Goal: Information Seeking & Learning: Check status

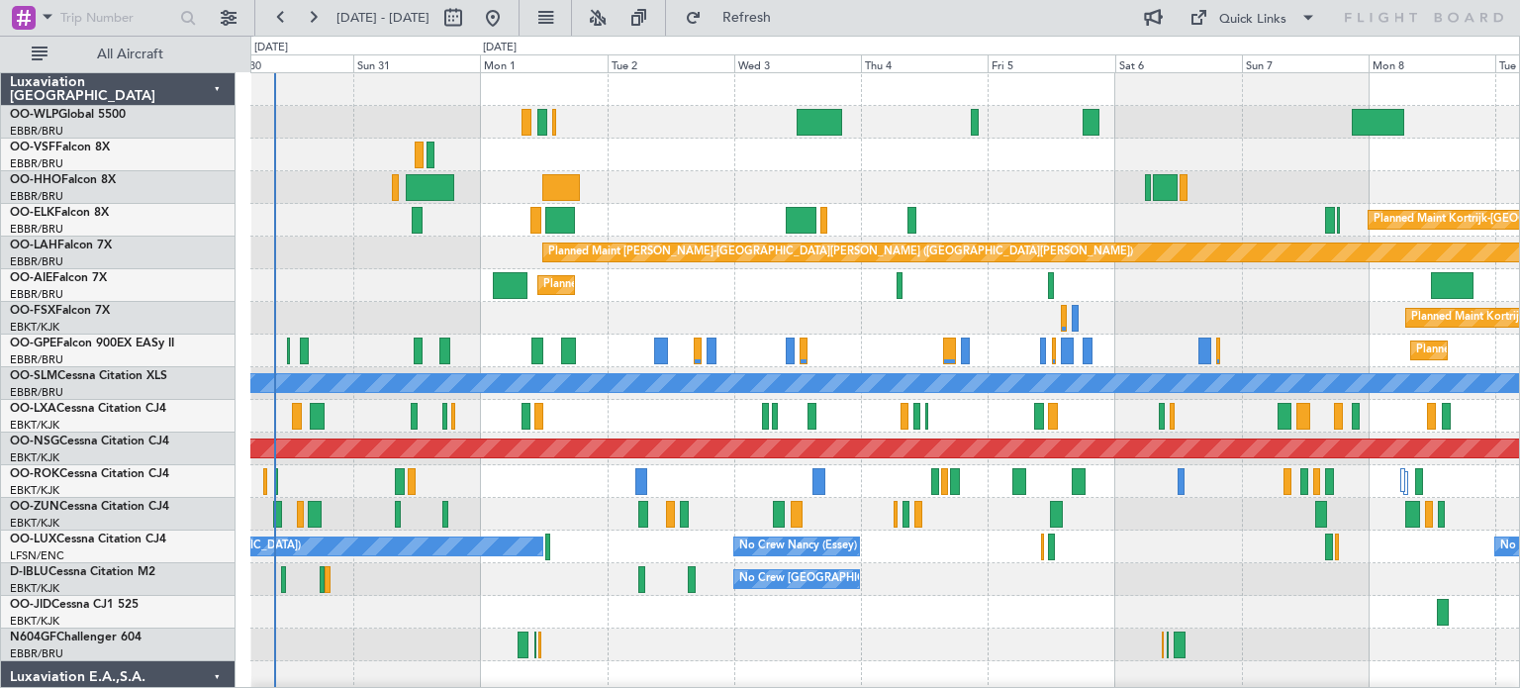
click at [960, 204] on div "Planned Maint Kortrijk-[GEOGRAPHIC_DATA]" at bounding box center [884, 220] width 1268 height 33
click at [613, 15] on button at bounding box center [598, 18] width 32 height 32
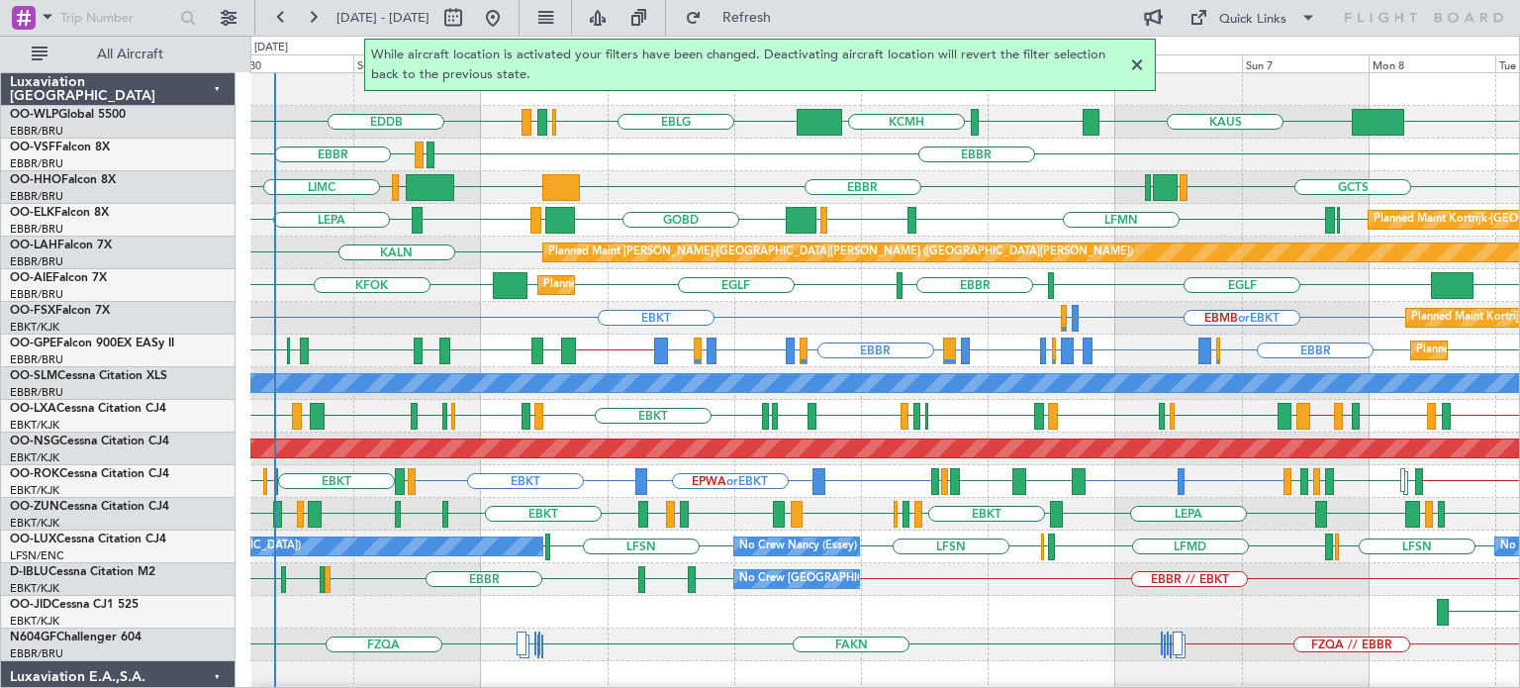
click at [1135, 64] on div at bounding box center [1137, 65] width 24 height 24
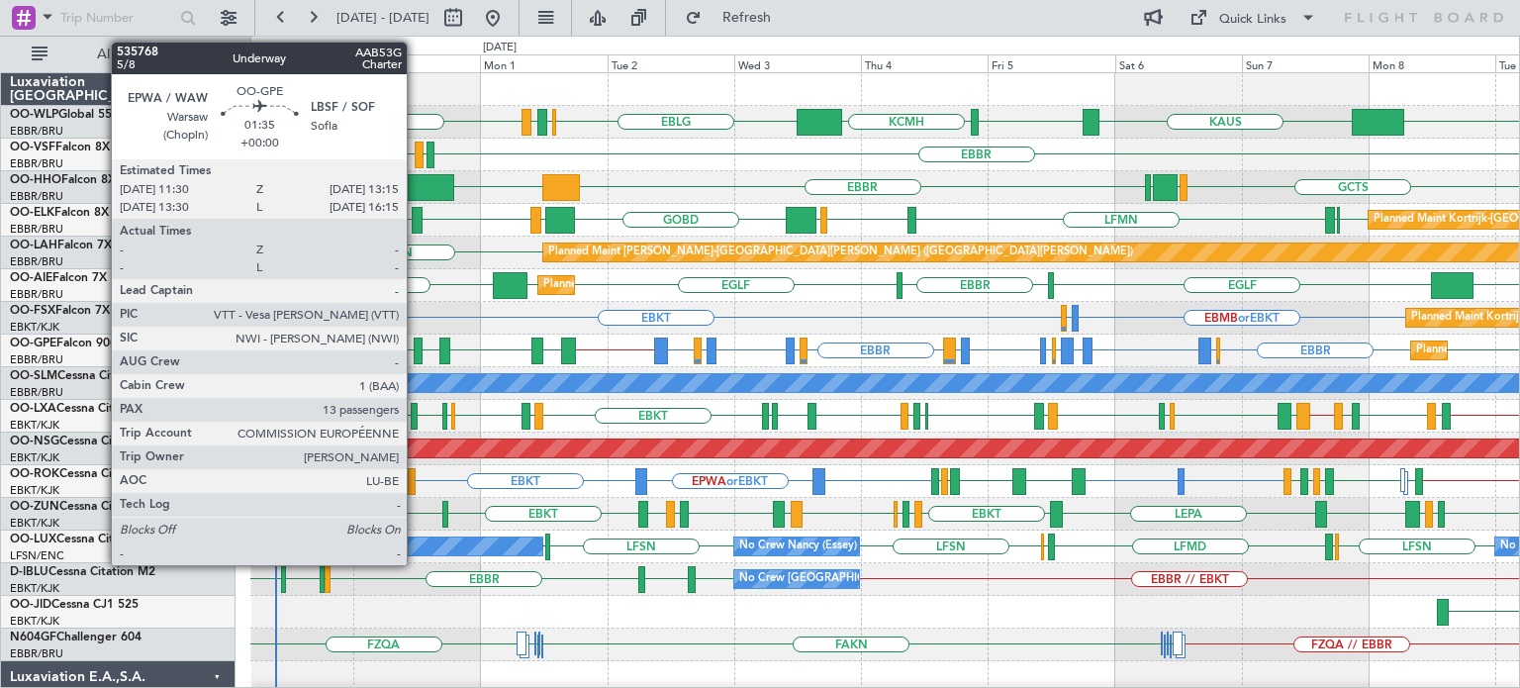
click at [416, 348] on div at bounding box center [419, 350] width 10 height 27
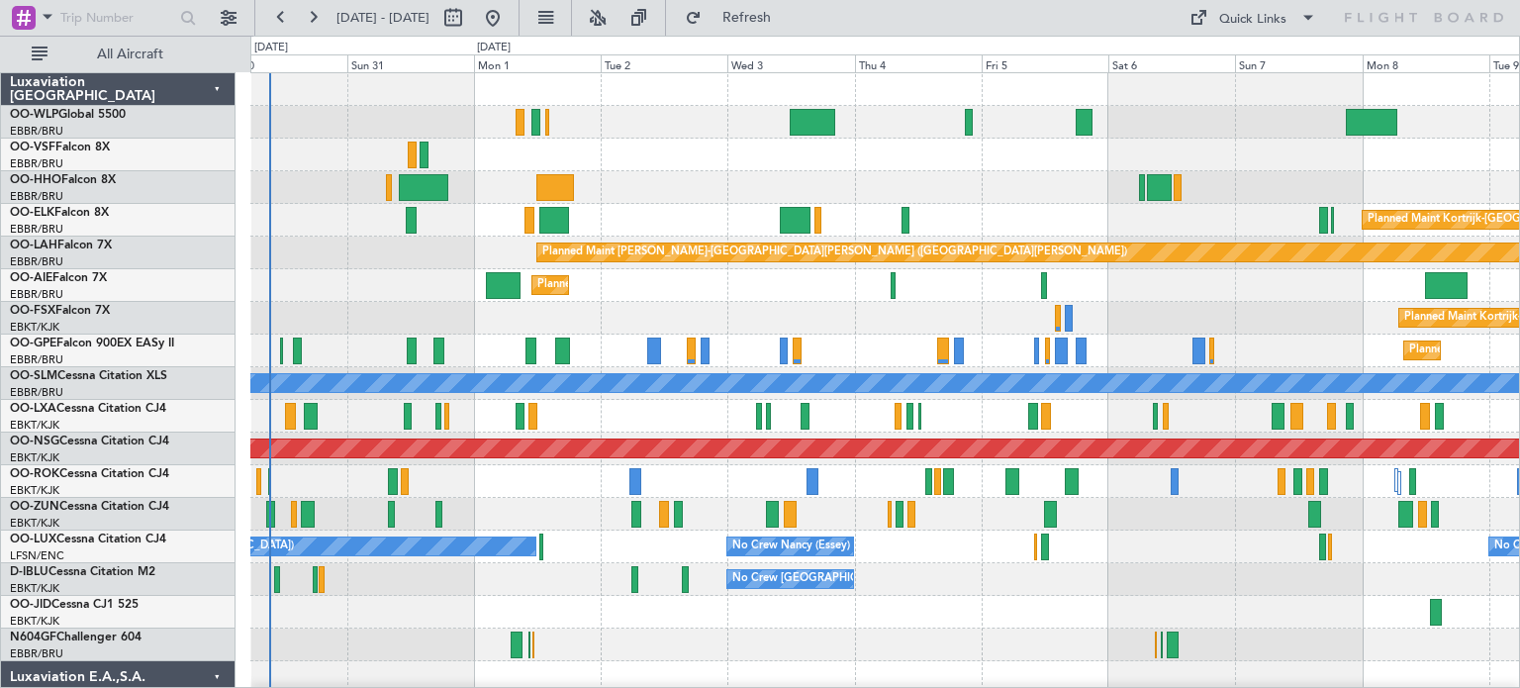
click at [382, 367] on div "Planned Maint [GEOGRAPHIC_DATA] ([GEOGRAPHIC_DATA]) Planned Maint [GEOGRAPHIC_D…" at bounding box center [884, 677] width 1268 height 1208
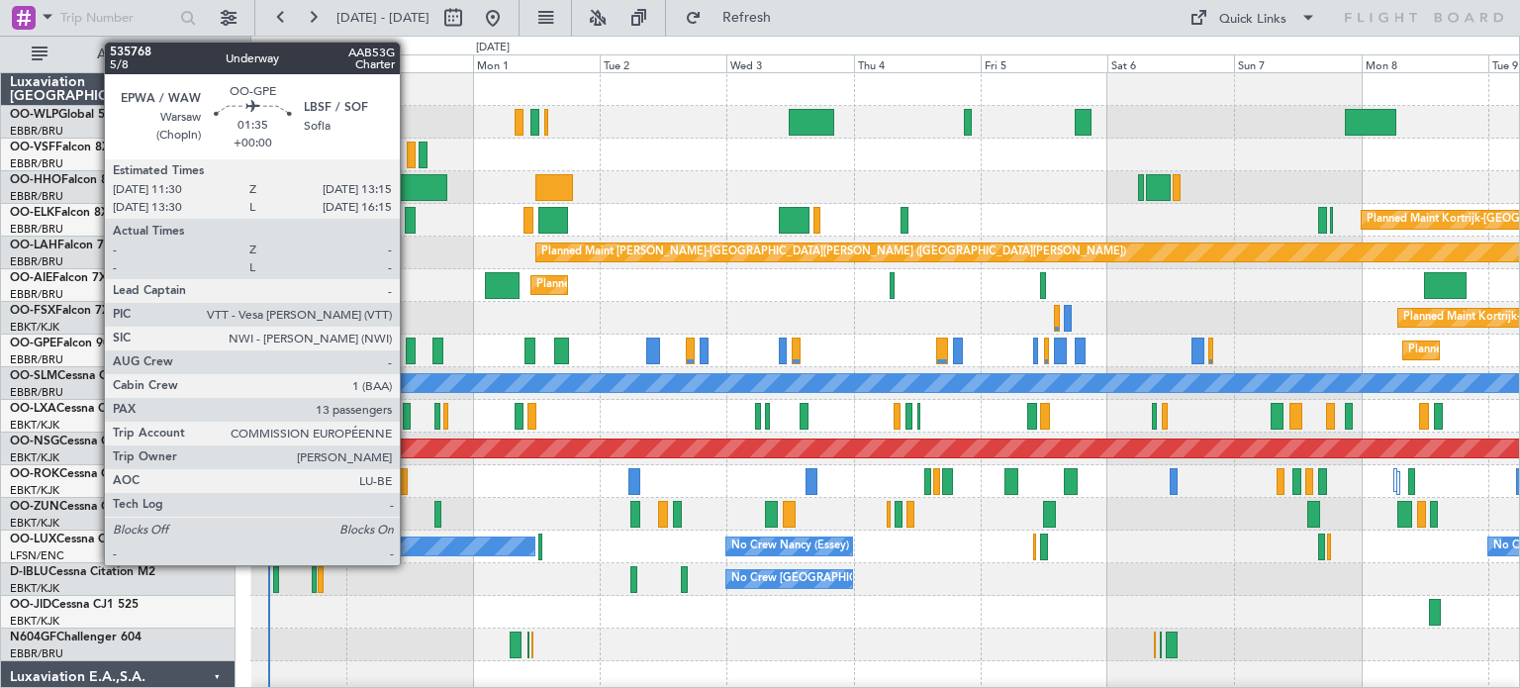
click at [409, 342] on div at bounding box center [411, 350] width 10 height 27
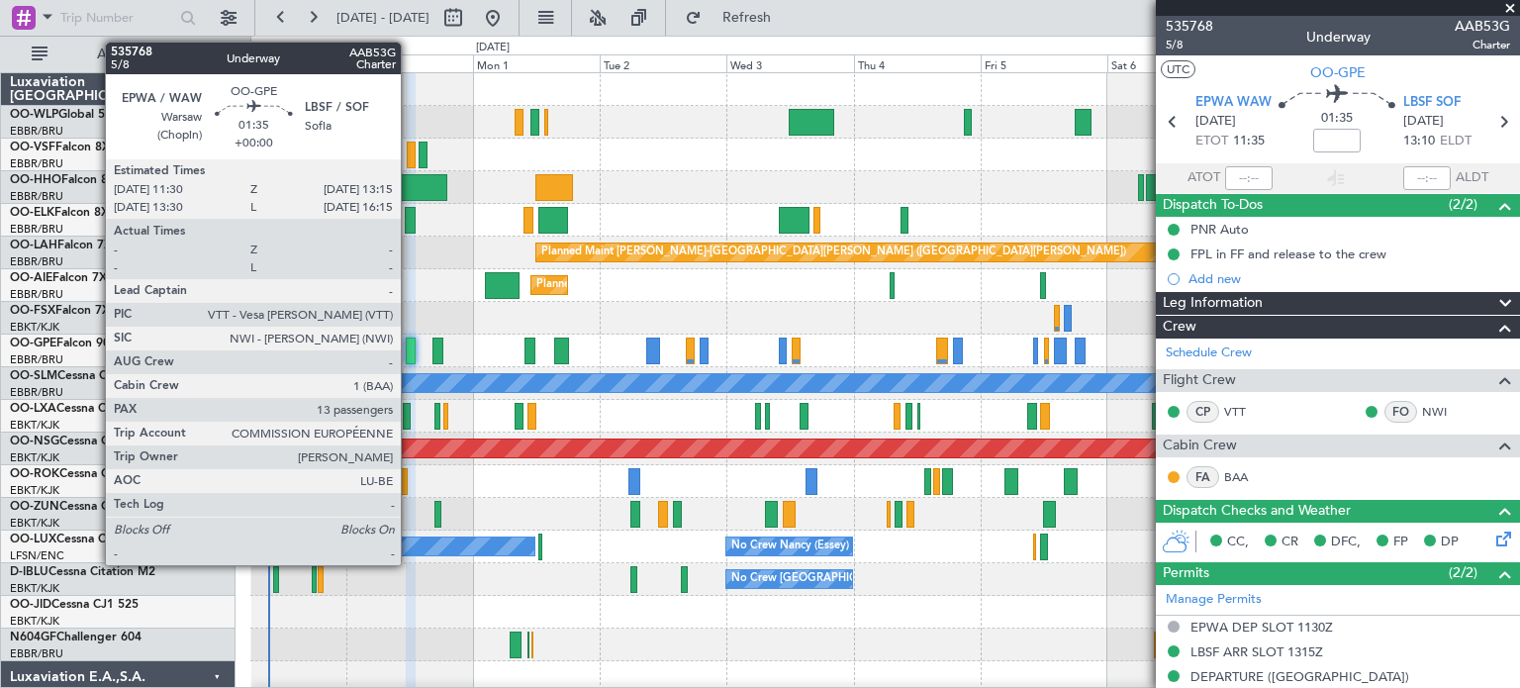
click at [410, 341] on div at bounding box center [411, 350] width 10 height 27
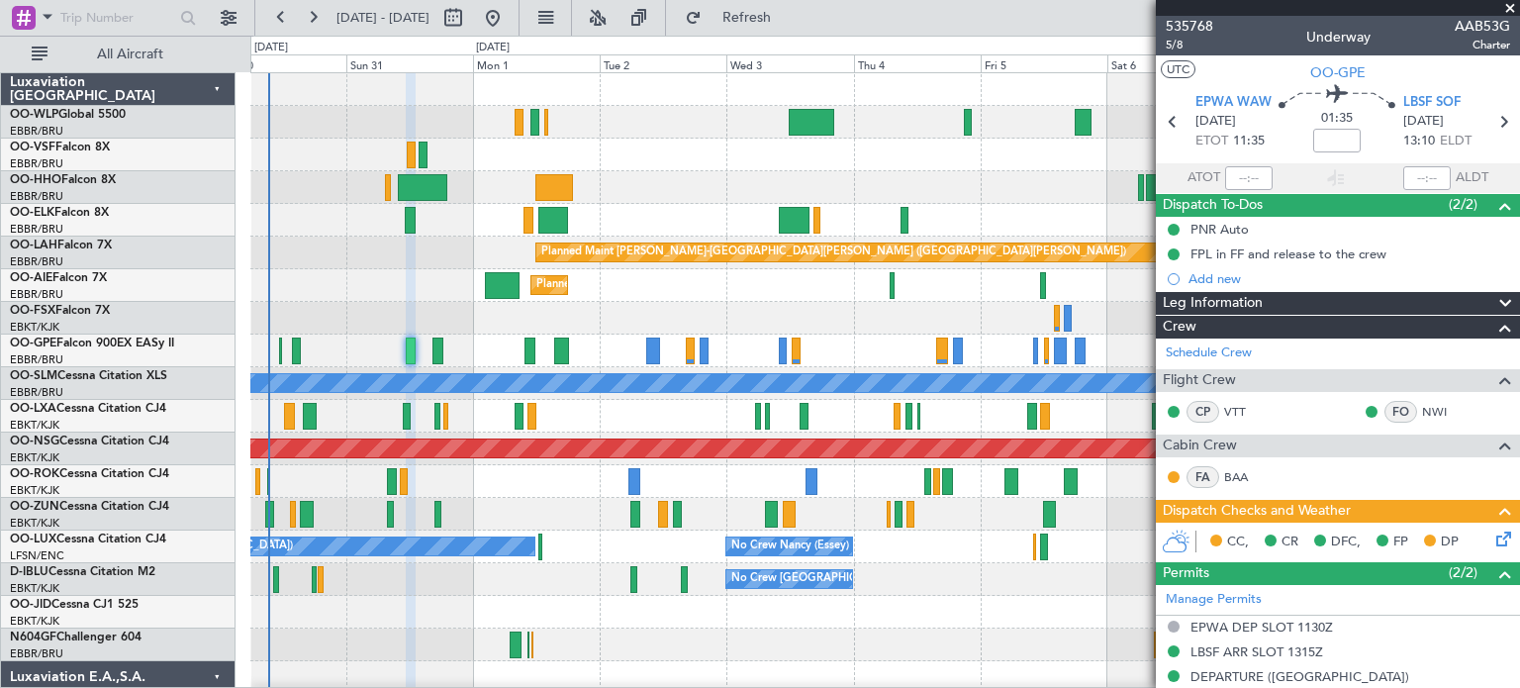
click at [1512, 8] on span at bounding box center [1510, 9] width 20 height 18
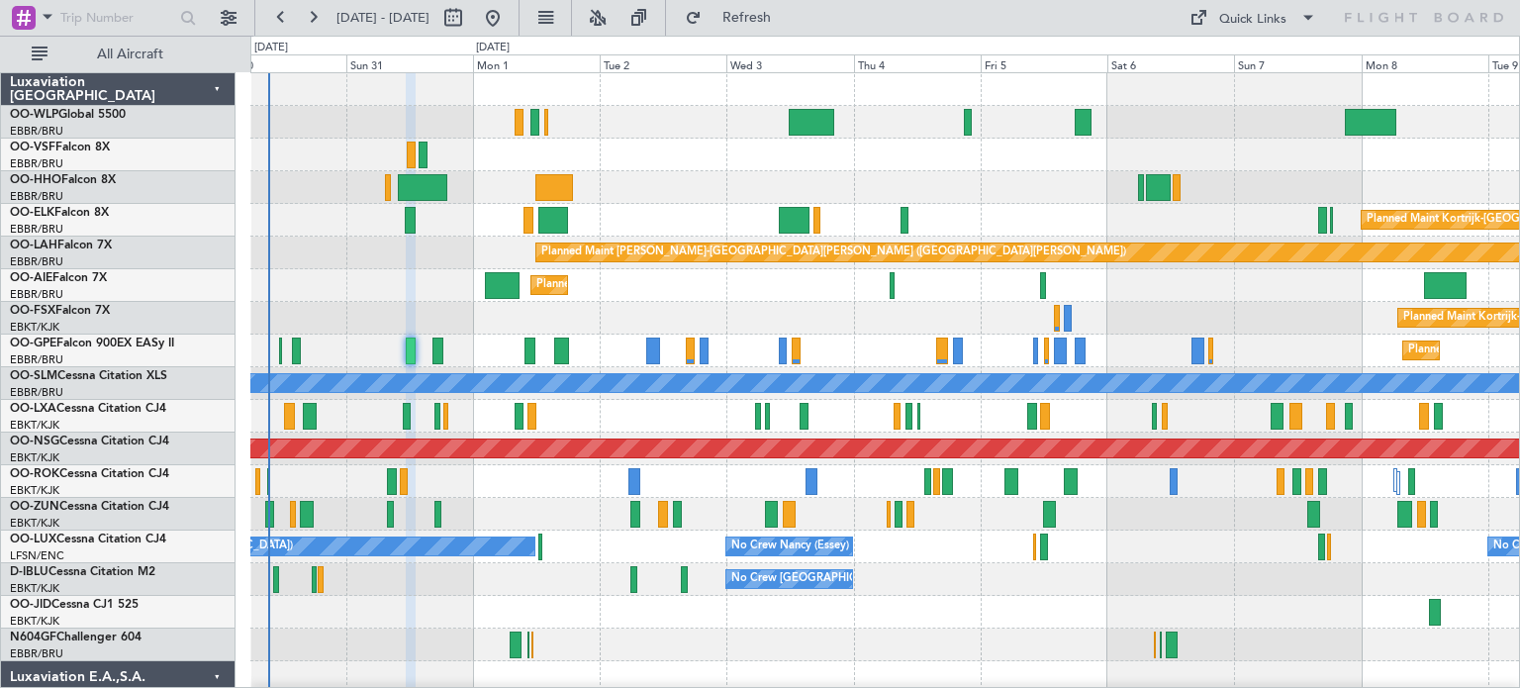
type input "0"
click at [939, 165] on div at bounding box center [884, 155] width 1268 height 33
click at [774, 16] on span "Refresh" at bounding box center [746, 18] width 83 height 14
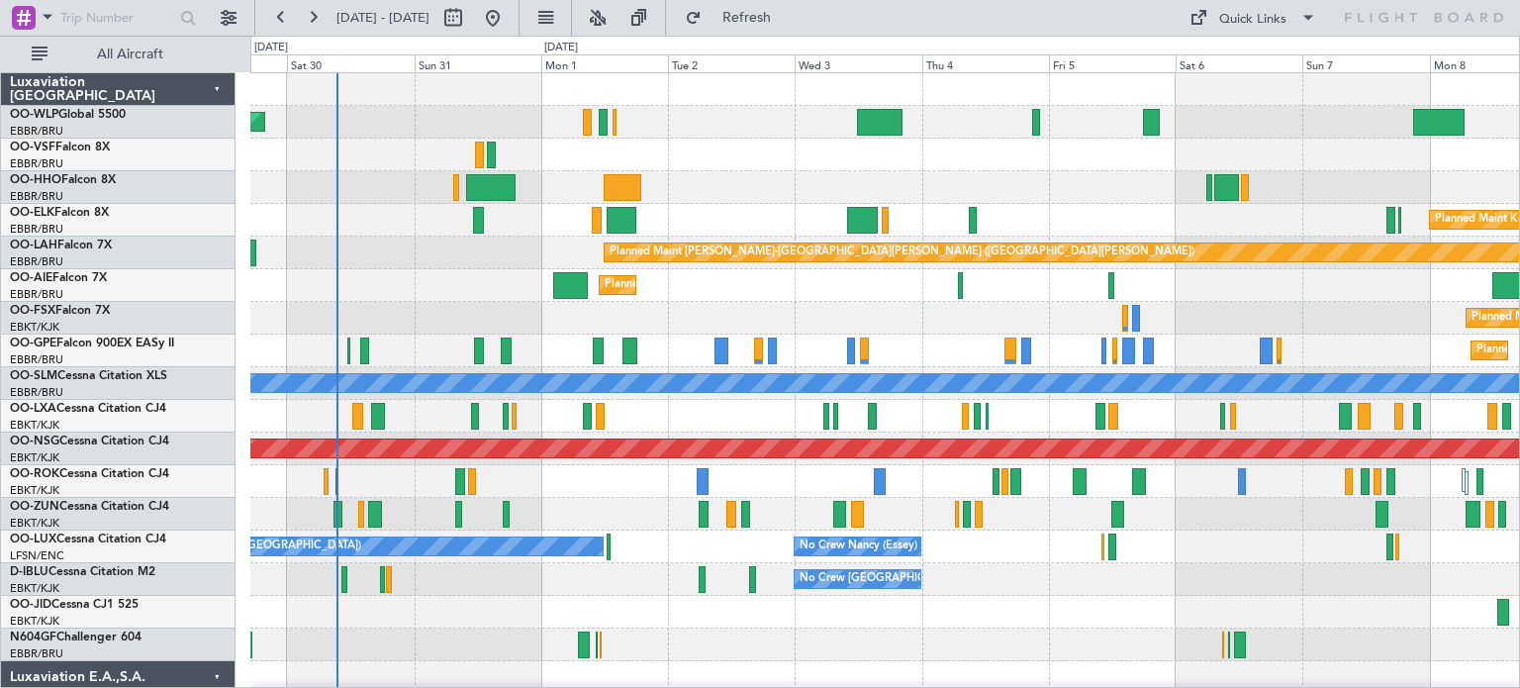
click at [482, 320] on div "Planned Maint Kortrijk-[GEOGRAPHIC_DATA] Planned Maint [GEOGRAPHIC_DATA]-[GEOGR…" at bounding box center [884, 318] width 1268 height 33
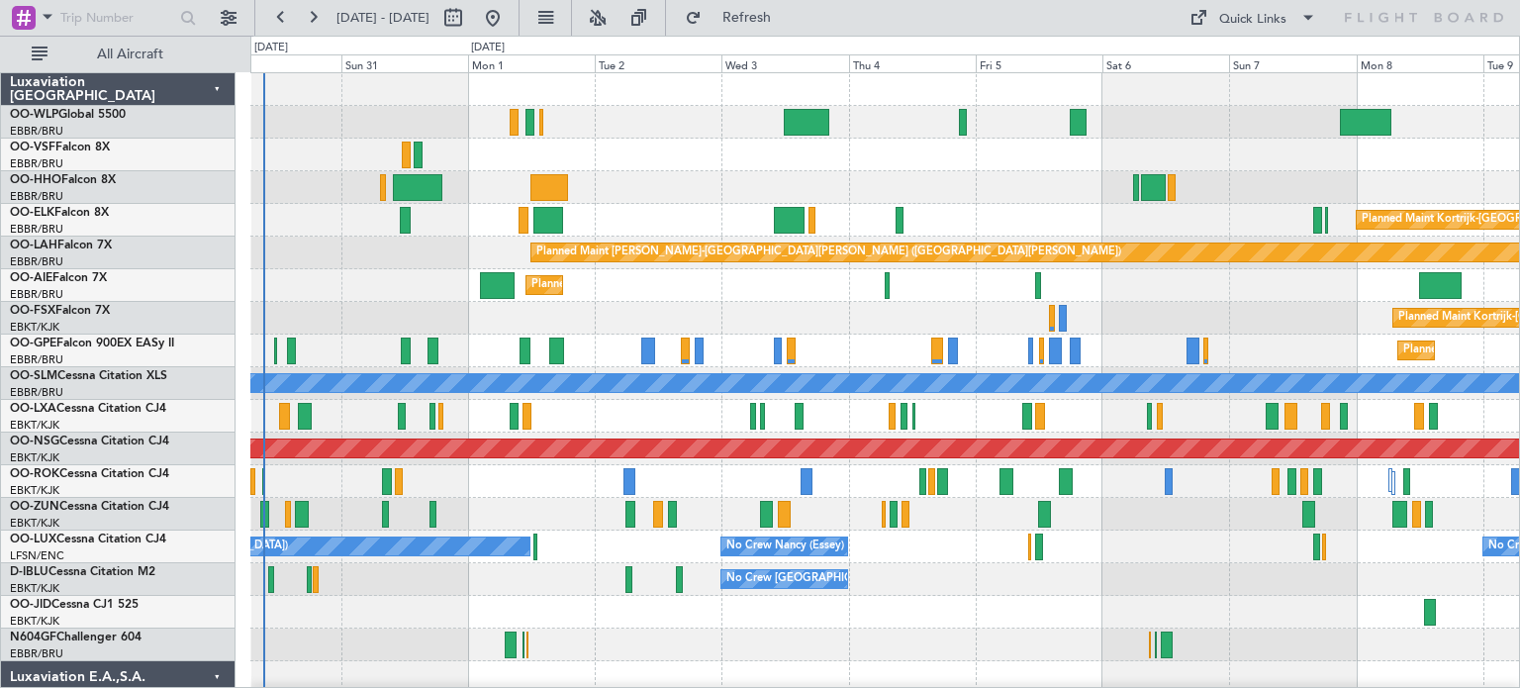
click at [404, 307] on div "Planned Maint [GEOGRAPHIC_DATA] ([GEOGRAPHIC_DATA]) Planned Maint [GEOGRAPHIC_D…" at bounding box center [884, 660] width 1268 height 1175
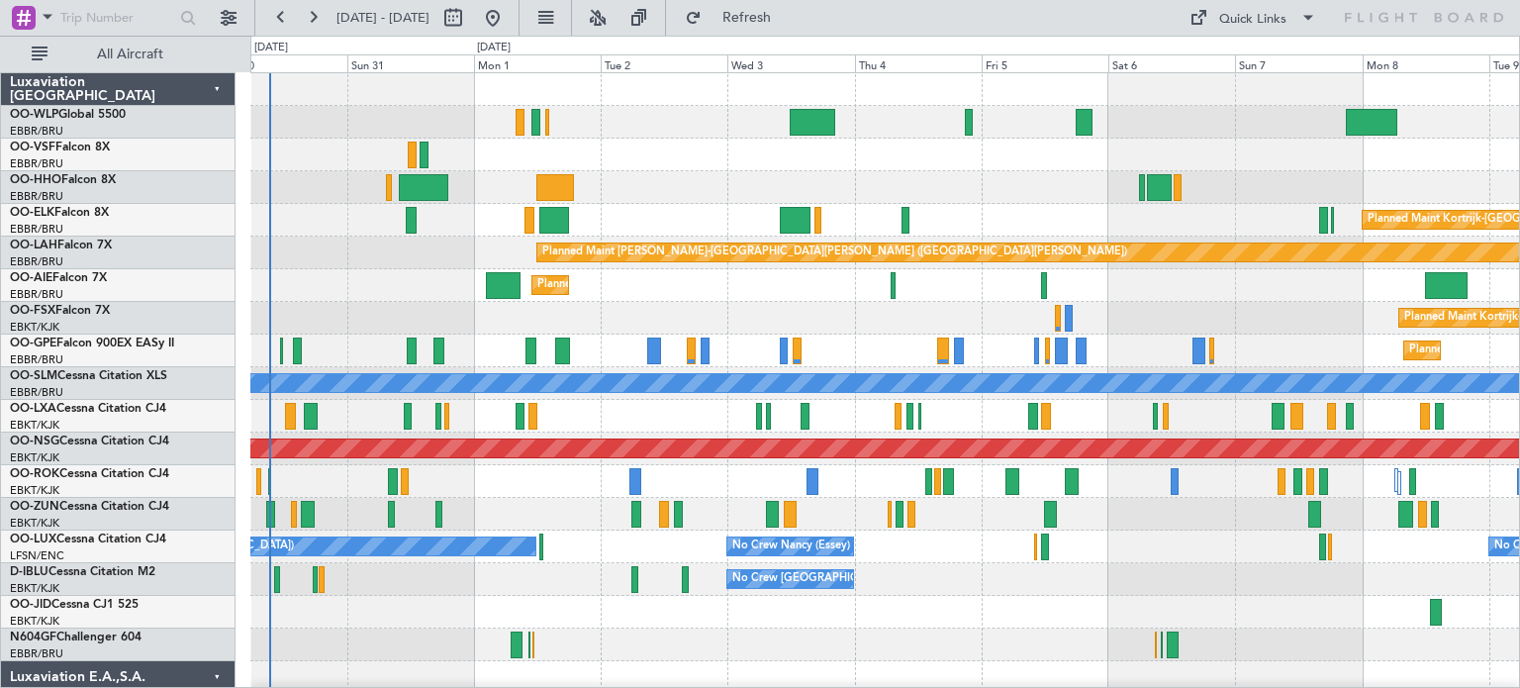
click at [417, 305] on div "Planned Maint [GEOGRAPHIC_DATA] ([GEOGRAPHIC_DATA]) Planned Maint [GEOGRAPHIC_D…" at bounding box center [884, 644] width 1268 height 1143
click at [762, 15] on button "Refresh" at bounding box center [735, 18] width 119 height 32
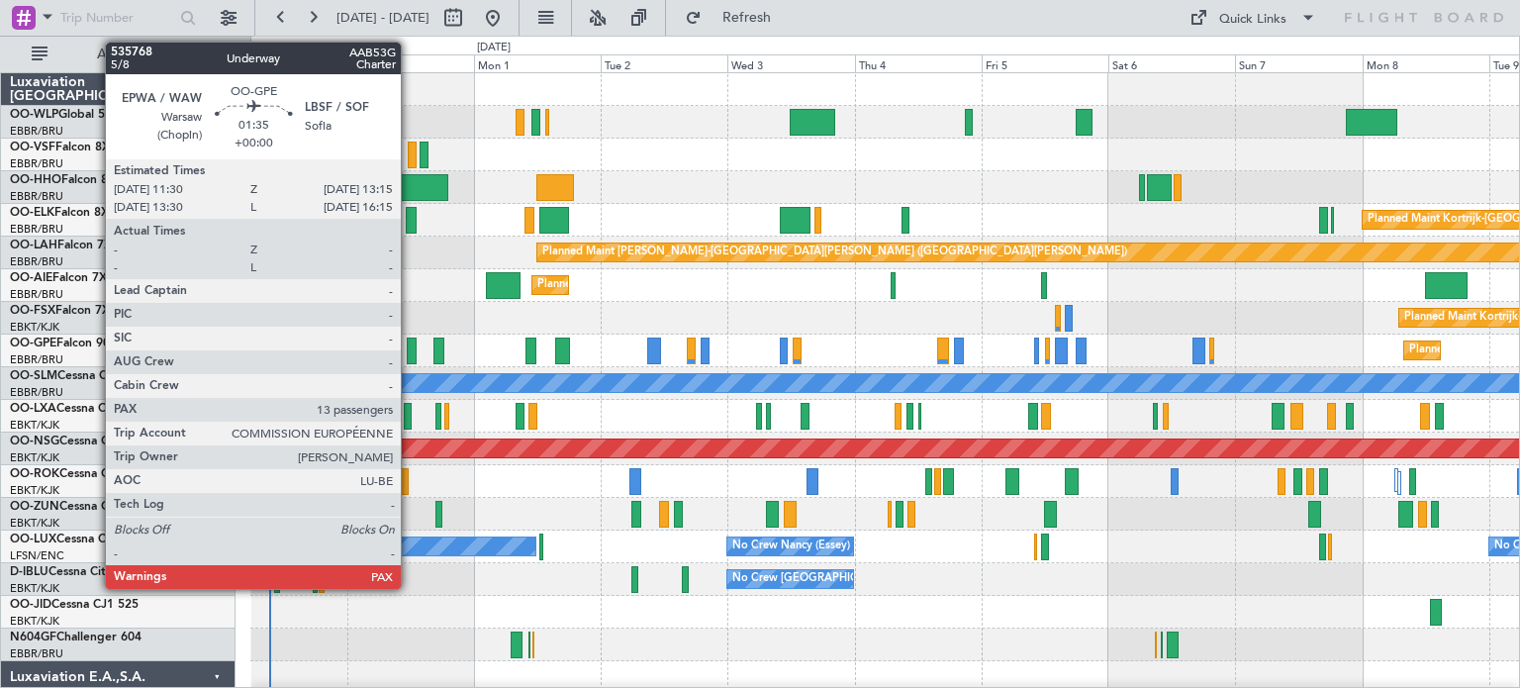
click at [410, 343] on div at bounding box center [412, 350] width 10 height 27
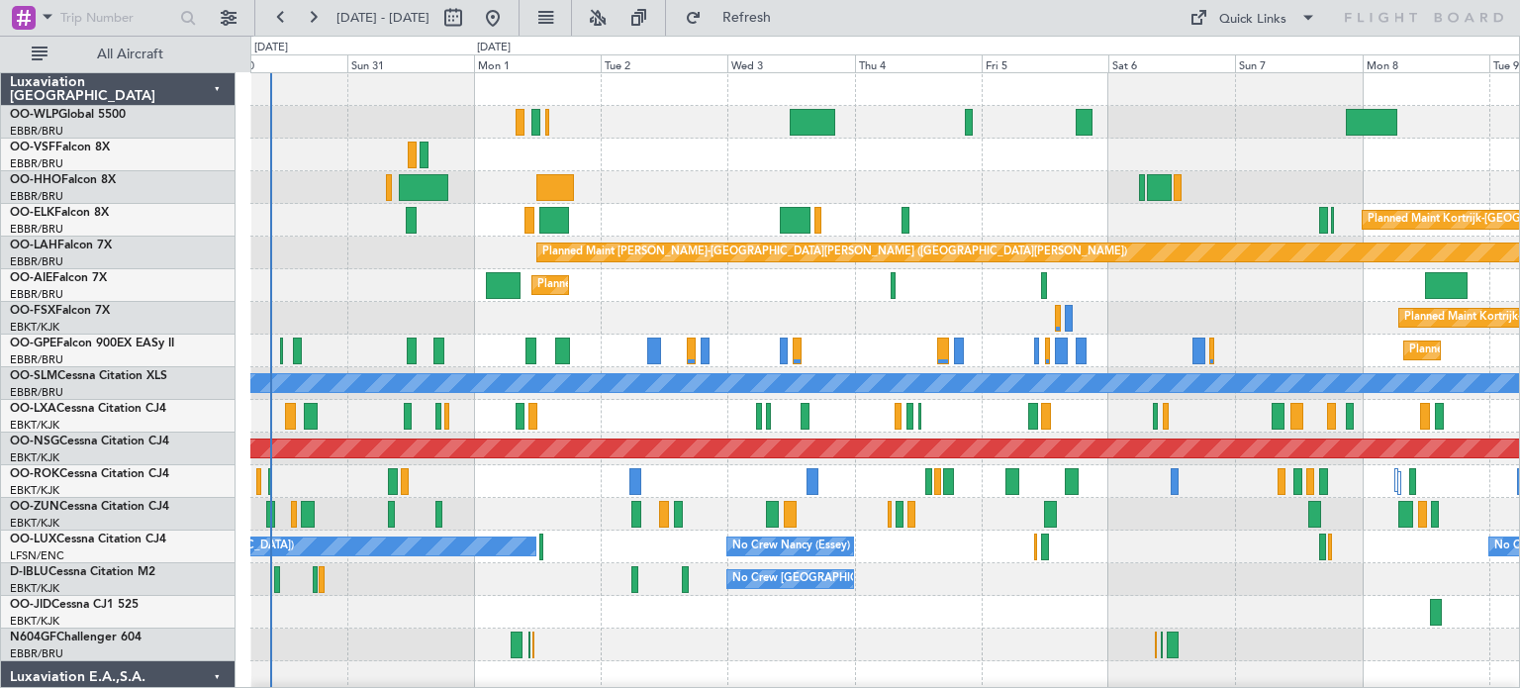
click at [717, 123] on div "Planned Maint [GEOGRAPHIC_DATA] ([GEOGRAPHIC_DATA])" at bounding box center [884, 122] width 1268 height 33
click at [613, 7] on button at bounding box center [598, 18] width 32 height 32
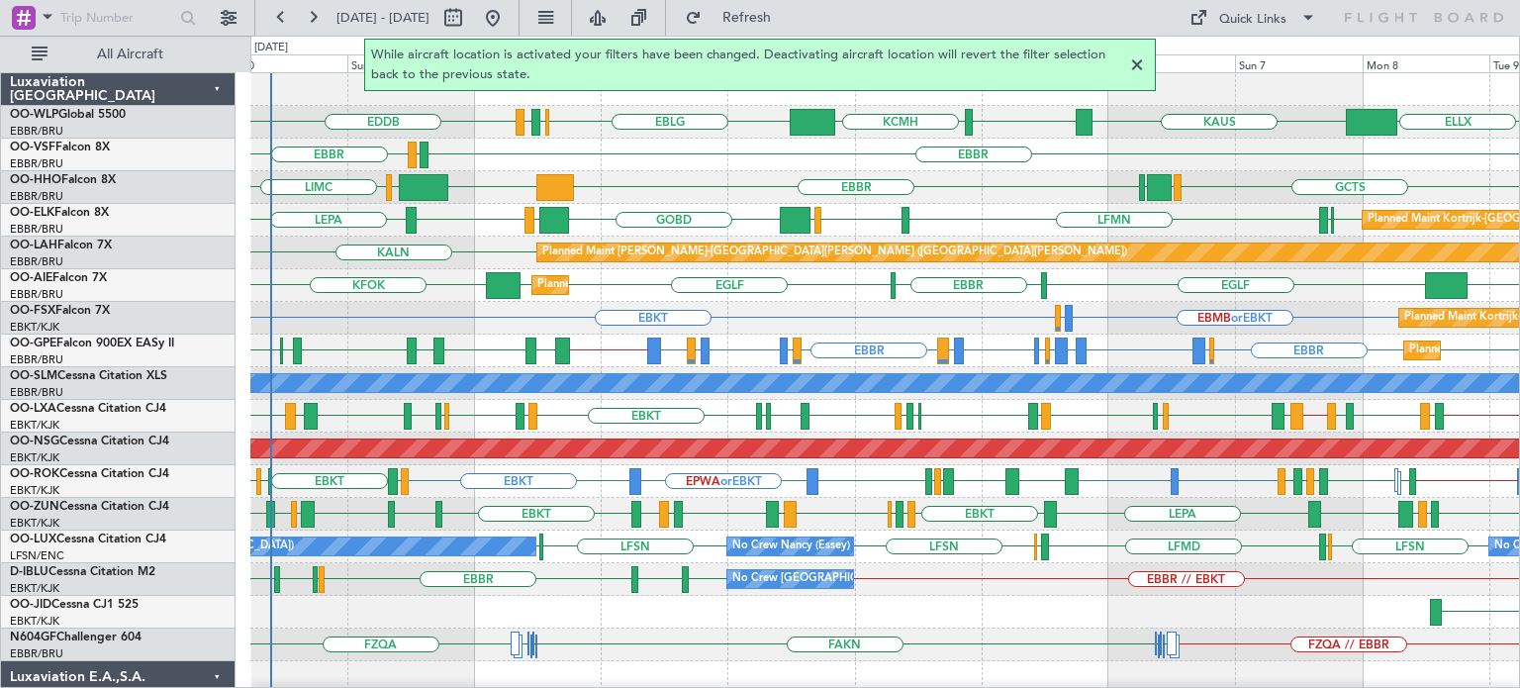
click at [1136, 62] on div at bounding box center [1137, 65] width 24 height 24
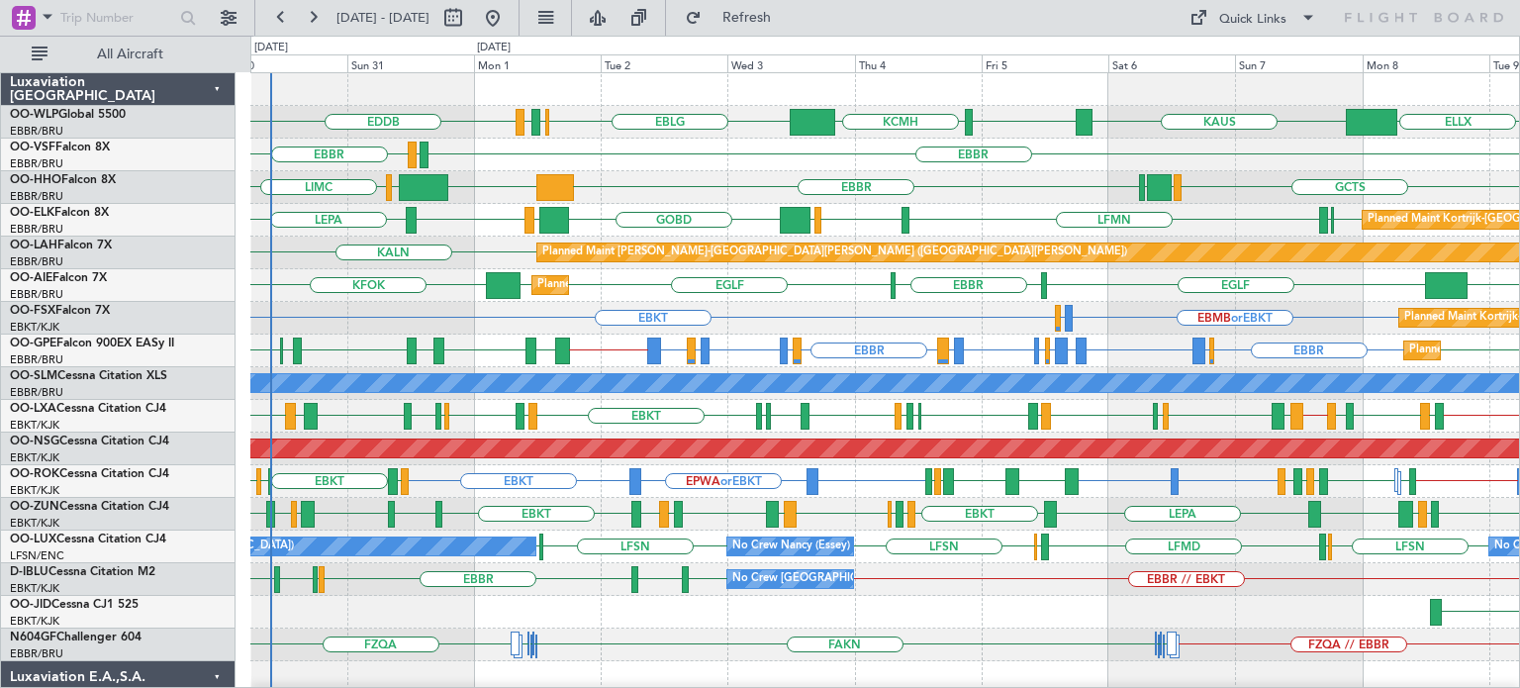
click at [1024, 184] on div "GCTS GMMH [GEOGRAPHIC_DATA] [GEOGRAPHIC_DATA] KTEB [GEOGRAPHIC_DATA] LIMC" at bounding box center [884, 187] width 1268 height 33
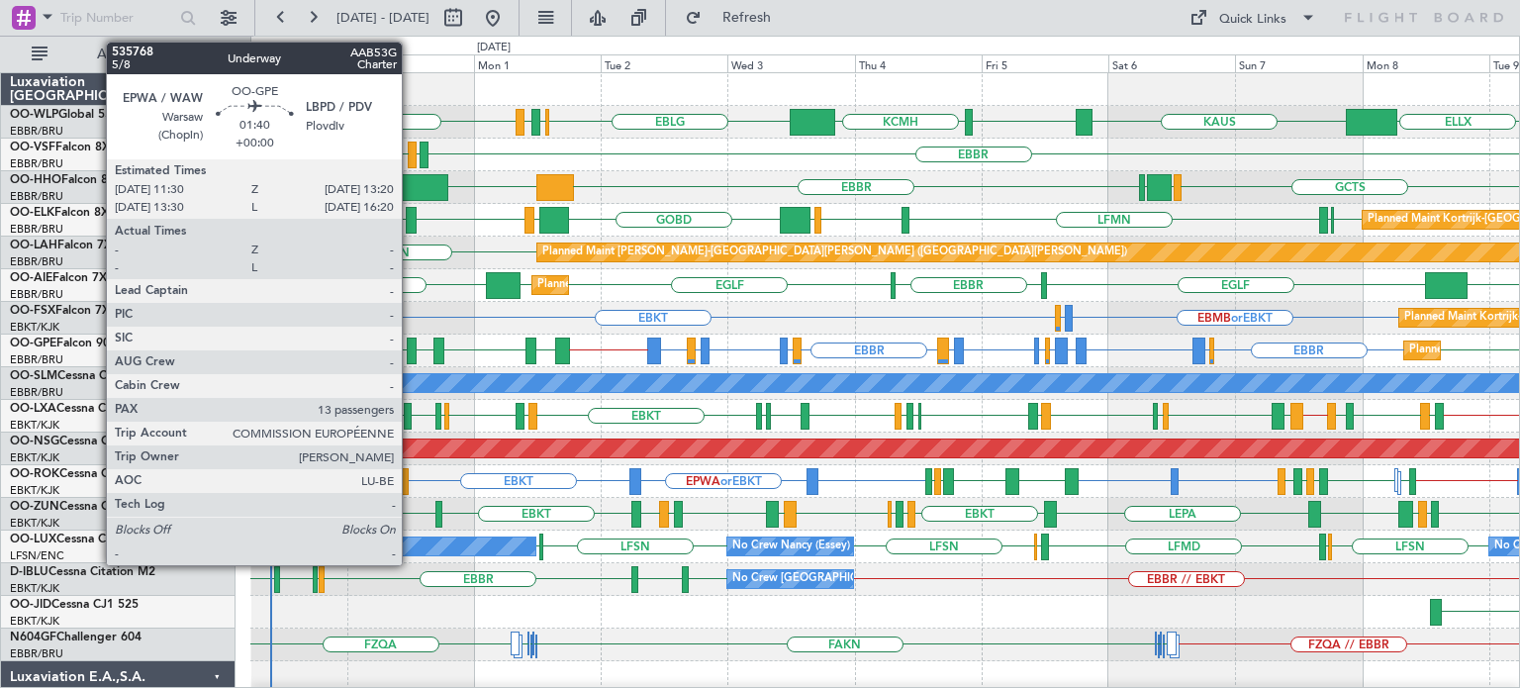
click at [411, 341] on div at bounding box center [412, 350] width 10 height 27
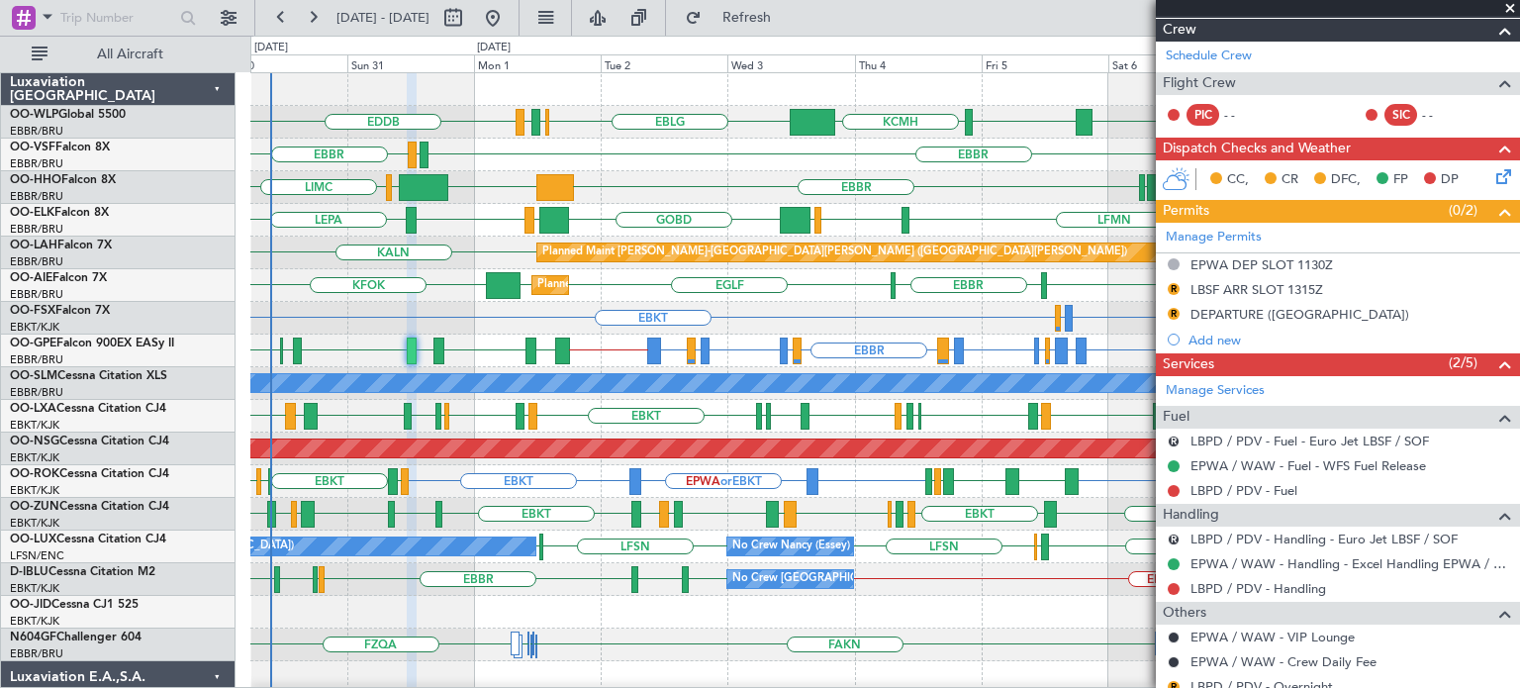
scroll to position [99, 0]
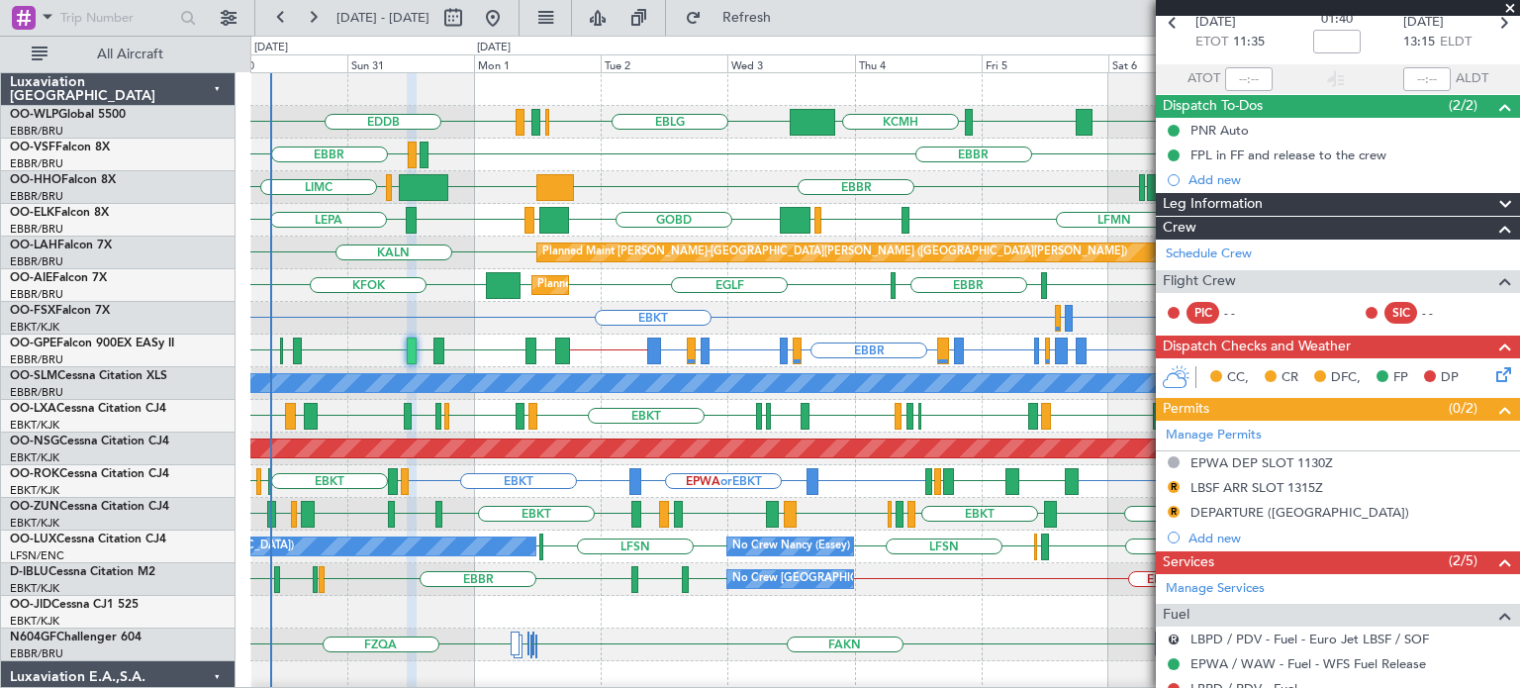
click at [1514, 6] on span at bounding box center [1510, 9] width 20 height 18
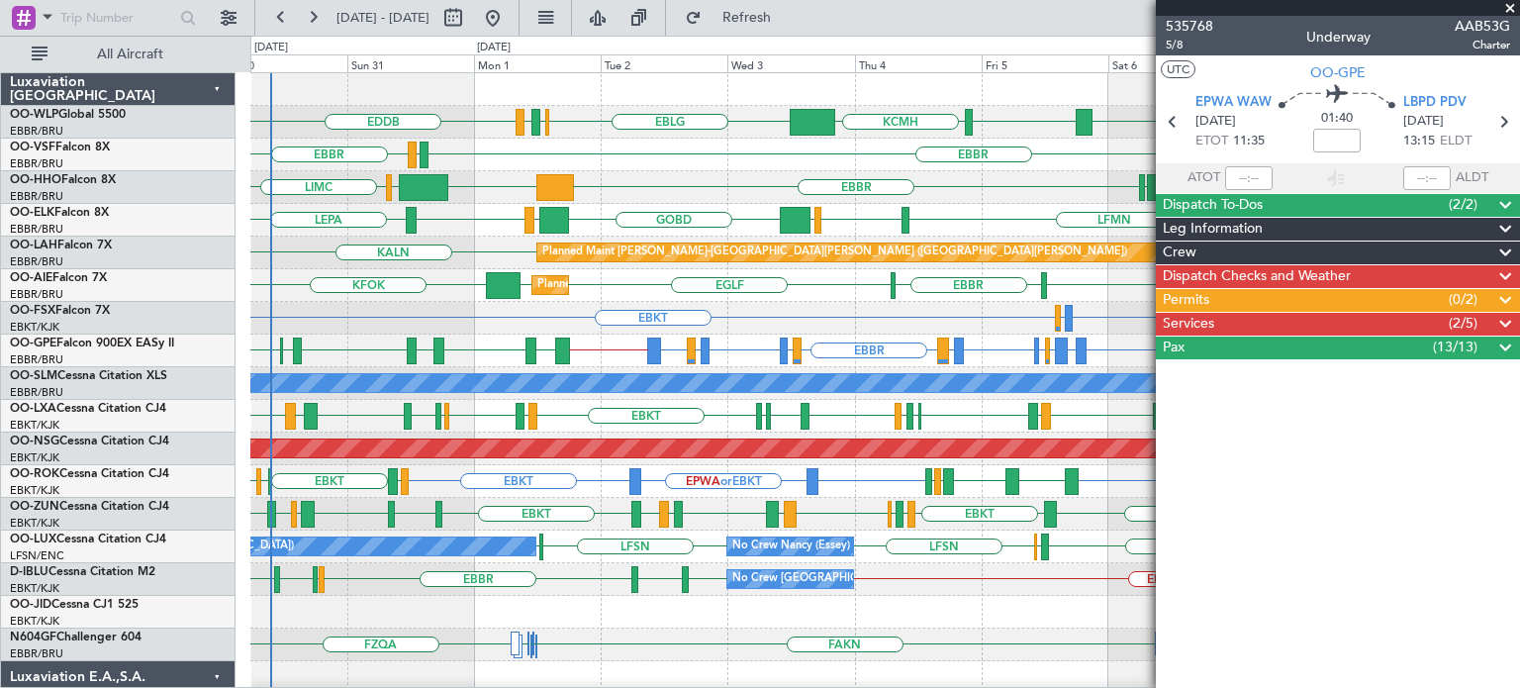
scroll to position [0, 0]
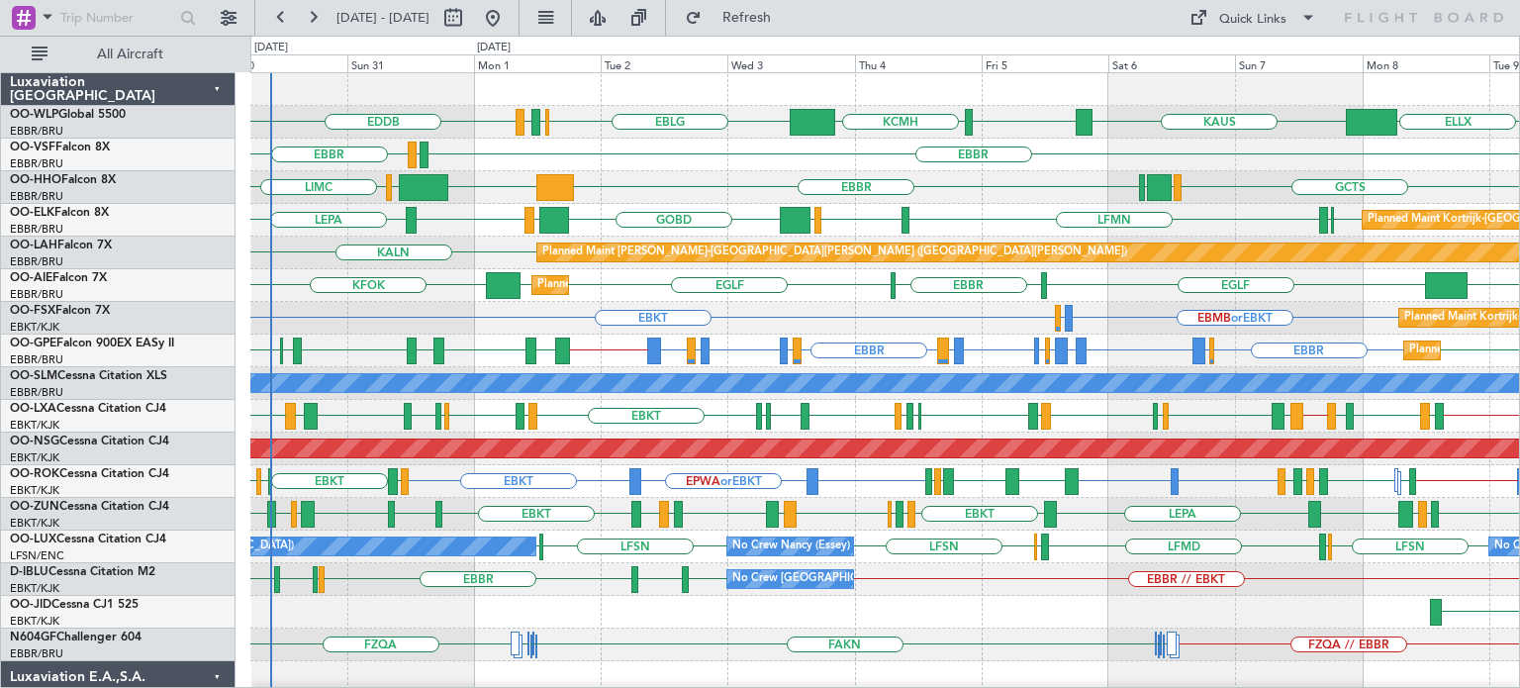
click at [785, 300] on div "KFOK KIAD [GEOGRAPHIC_DATA] [GEOGRAPHIC_DATA] [GEOGRAPHIC_DATA] [GEOGRAPHIC_DAT…" at bounding box center [884, 285] width 1268 height 33
click at [782, 311] on div "EBMB or EBKT LSZH or EBKT EBKT Planned Maint [GEOGRAPHIC_DATA]-[GEOGRAPHIC_DATA…" at bounding box center [884, 318] width 1268 height 33
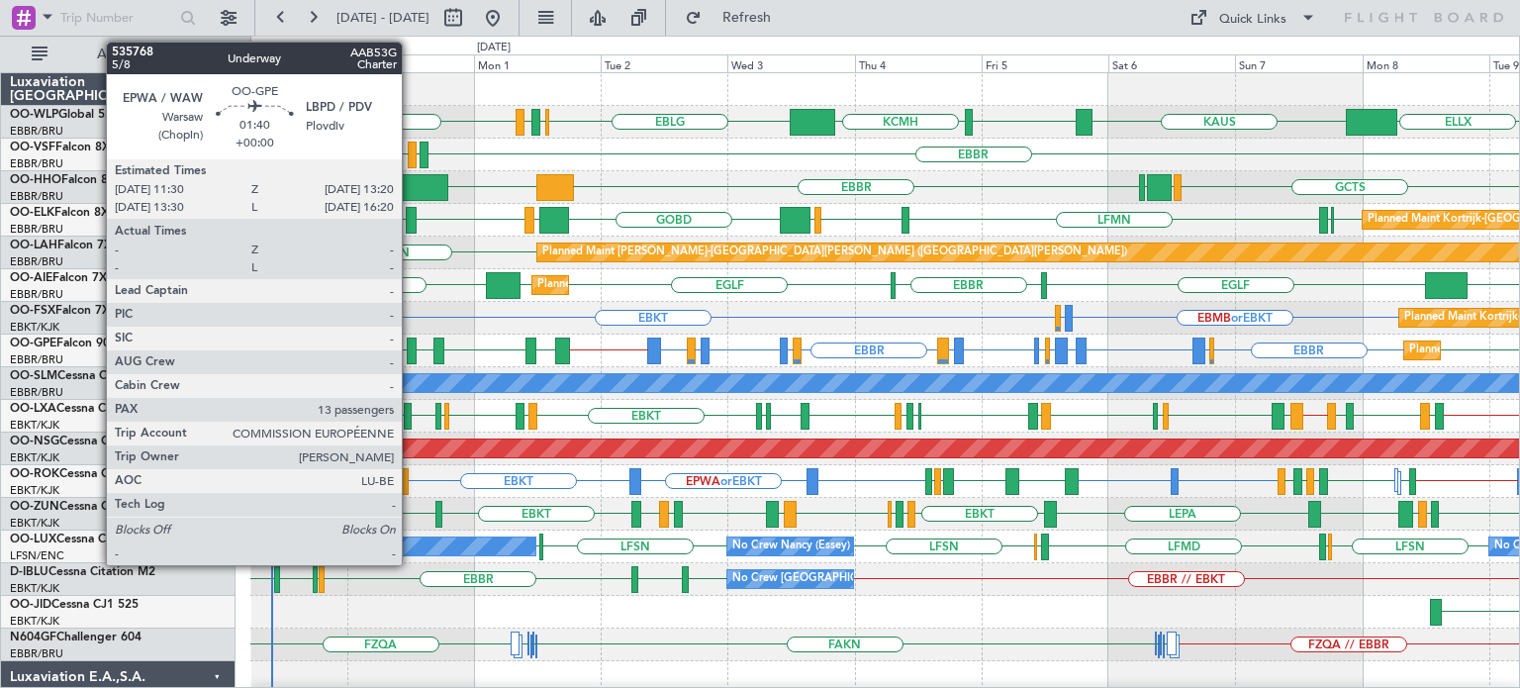
click at [411, 343] on div at bounding box center [412, 350] width 10 height 27
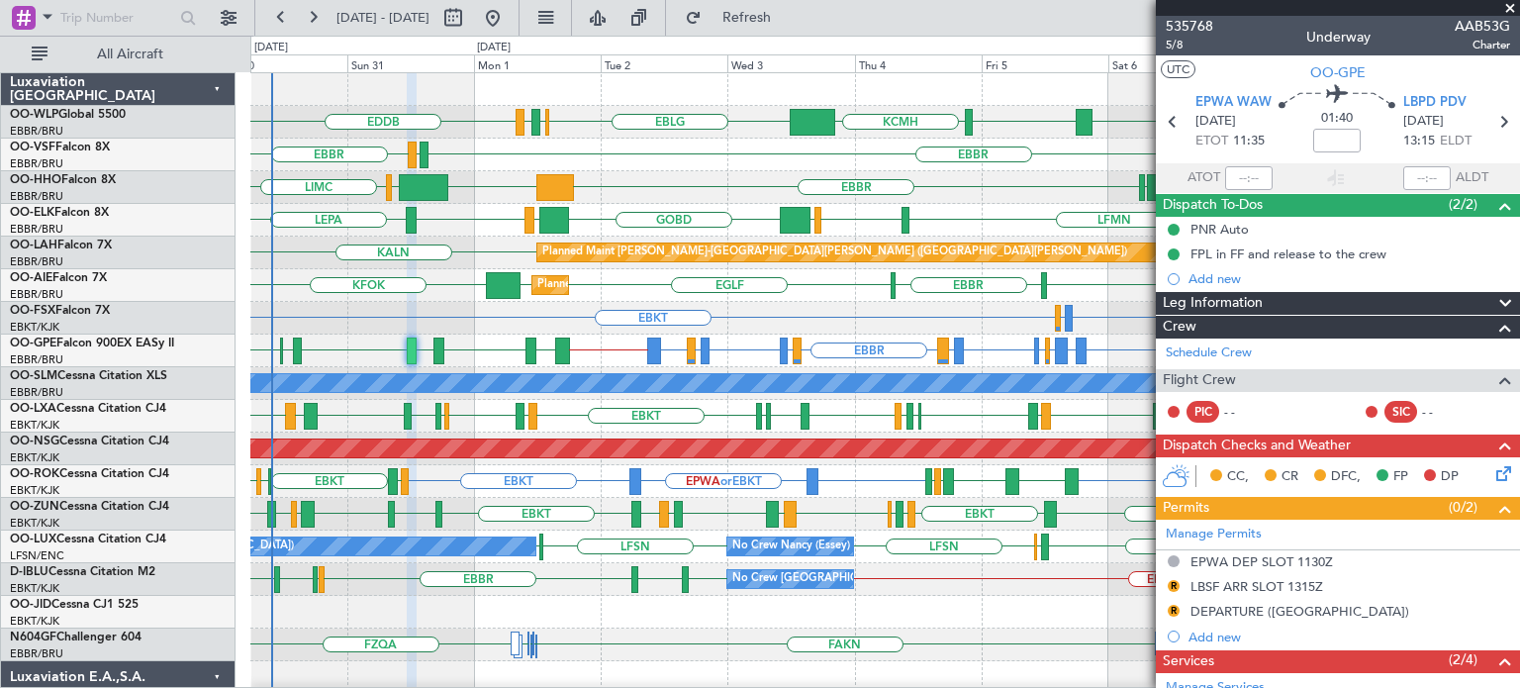
click at [1510, 10] on span at bounding box center [1510, 9] width 20 height 18
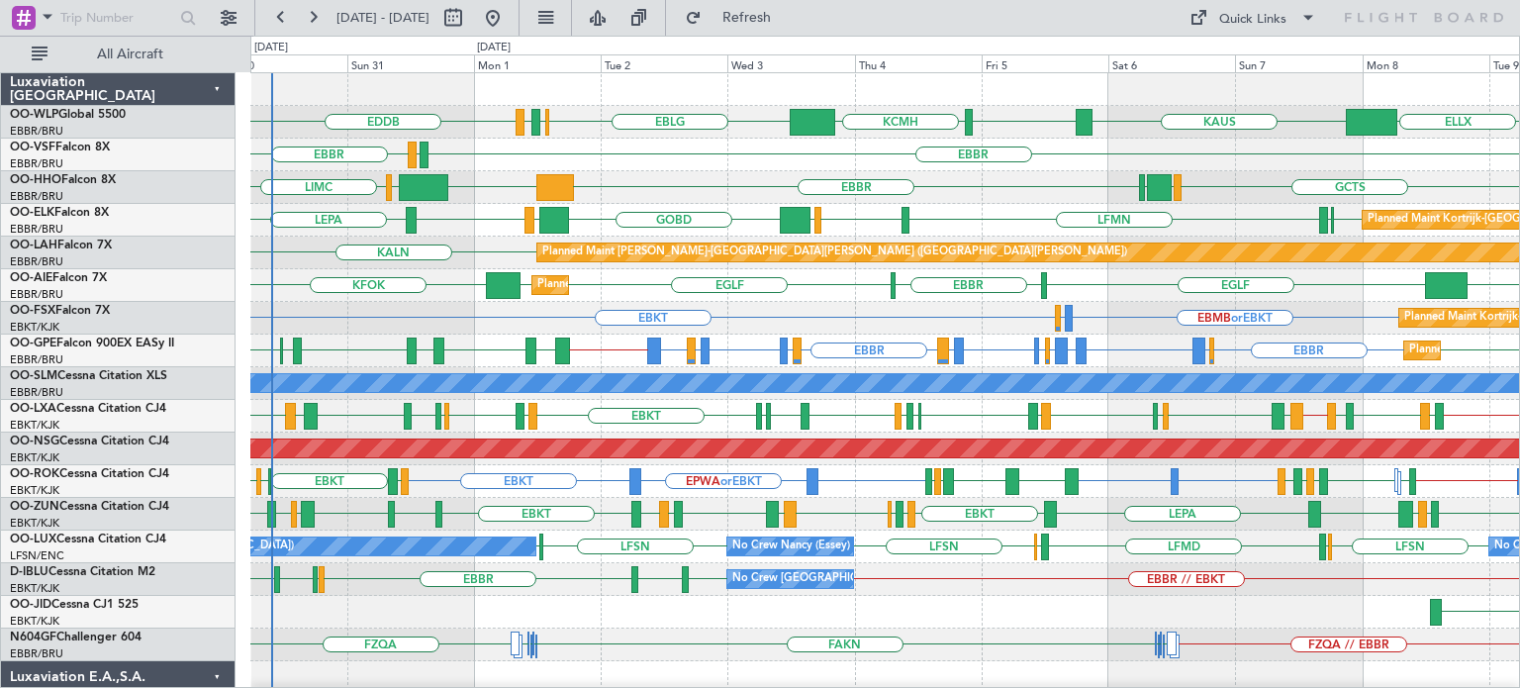
click at [728, 166] on div "EBBR LEGE [GEOGRAPHIC_DATA]" at bounding box center [884, 155] width 1268 height 33
